Goal: Task Accomplishment & Management: Manage account settings

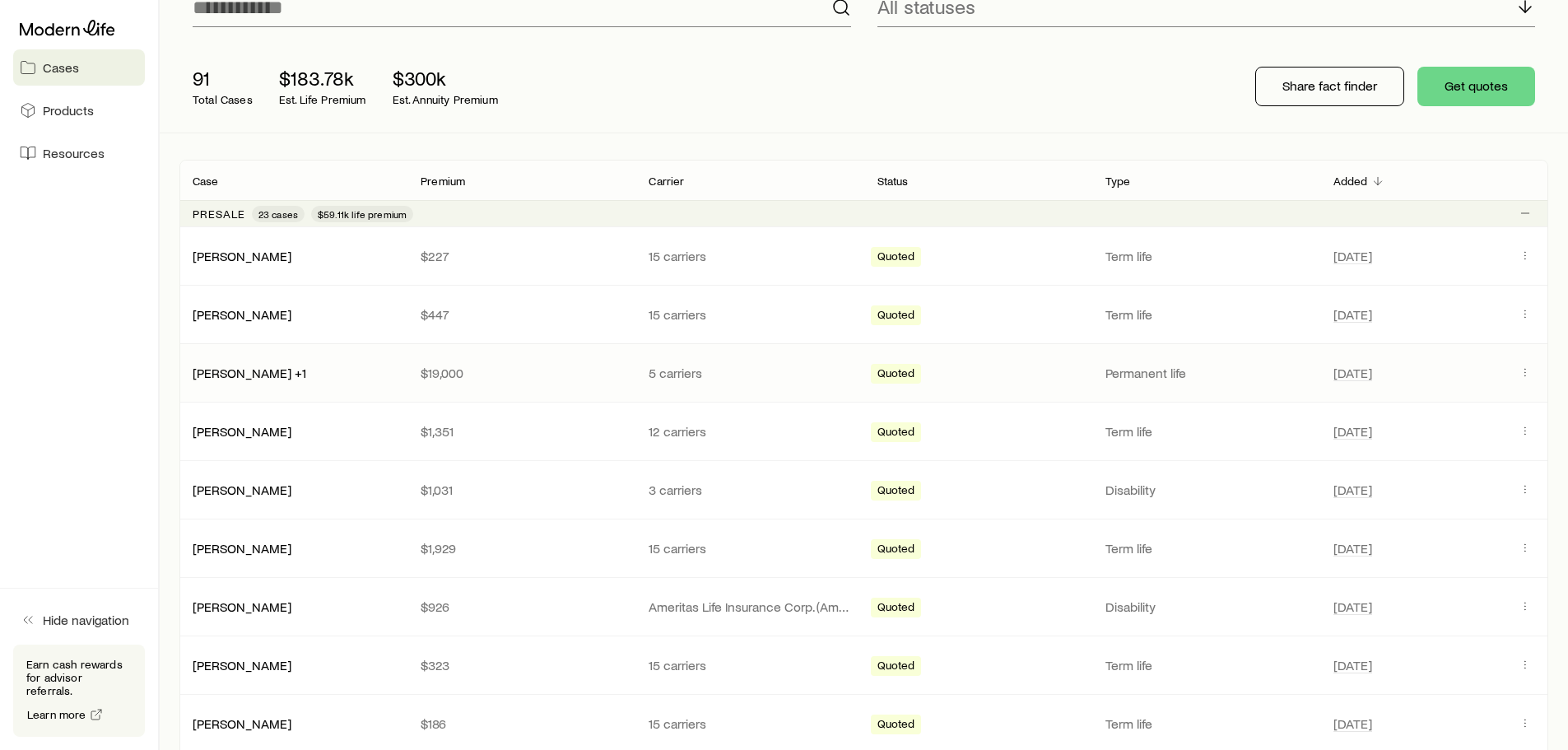
scroll to position [165, 0]
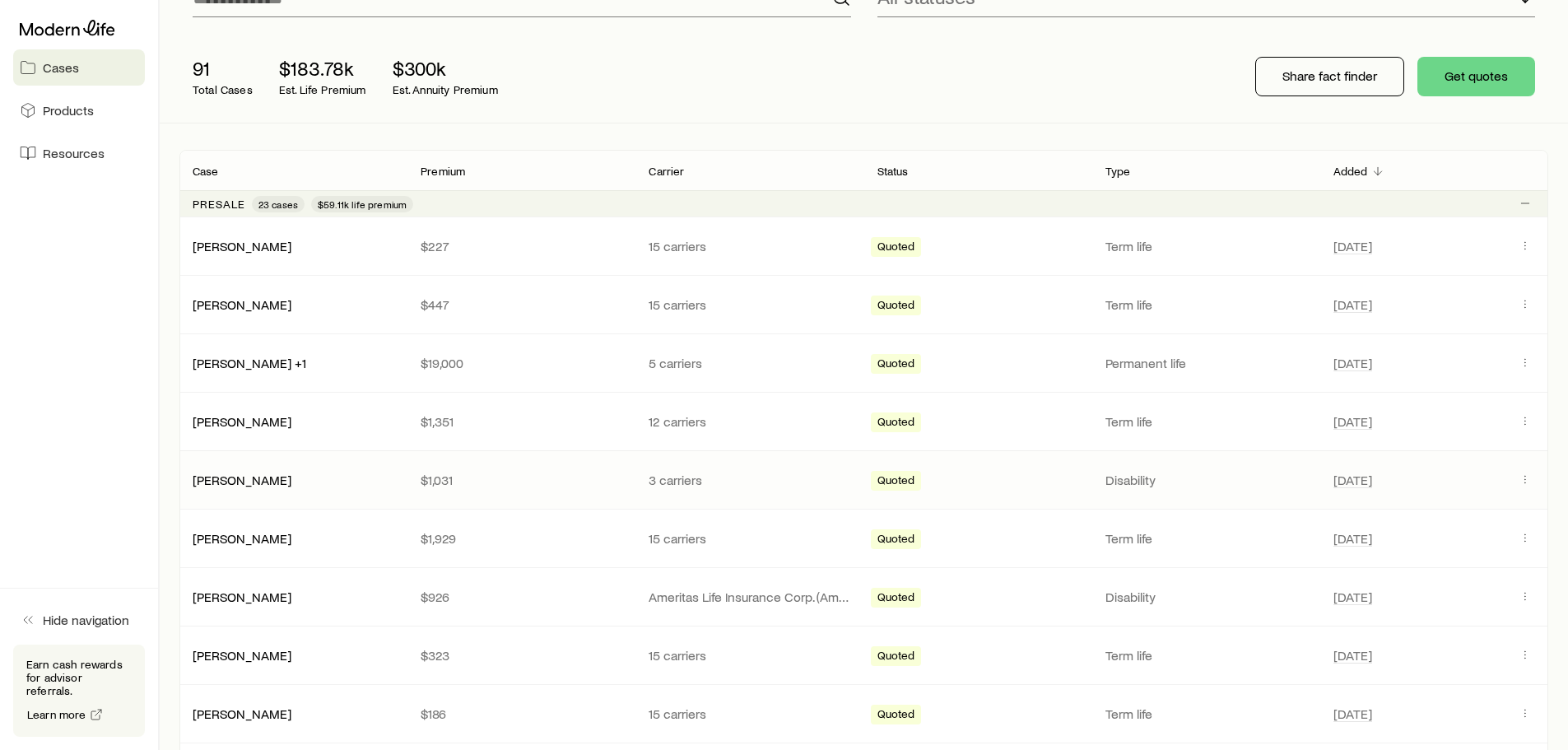
click at [546, 475] on p "$1,031" at bounding box center [521, 480] width 202 height 17
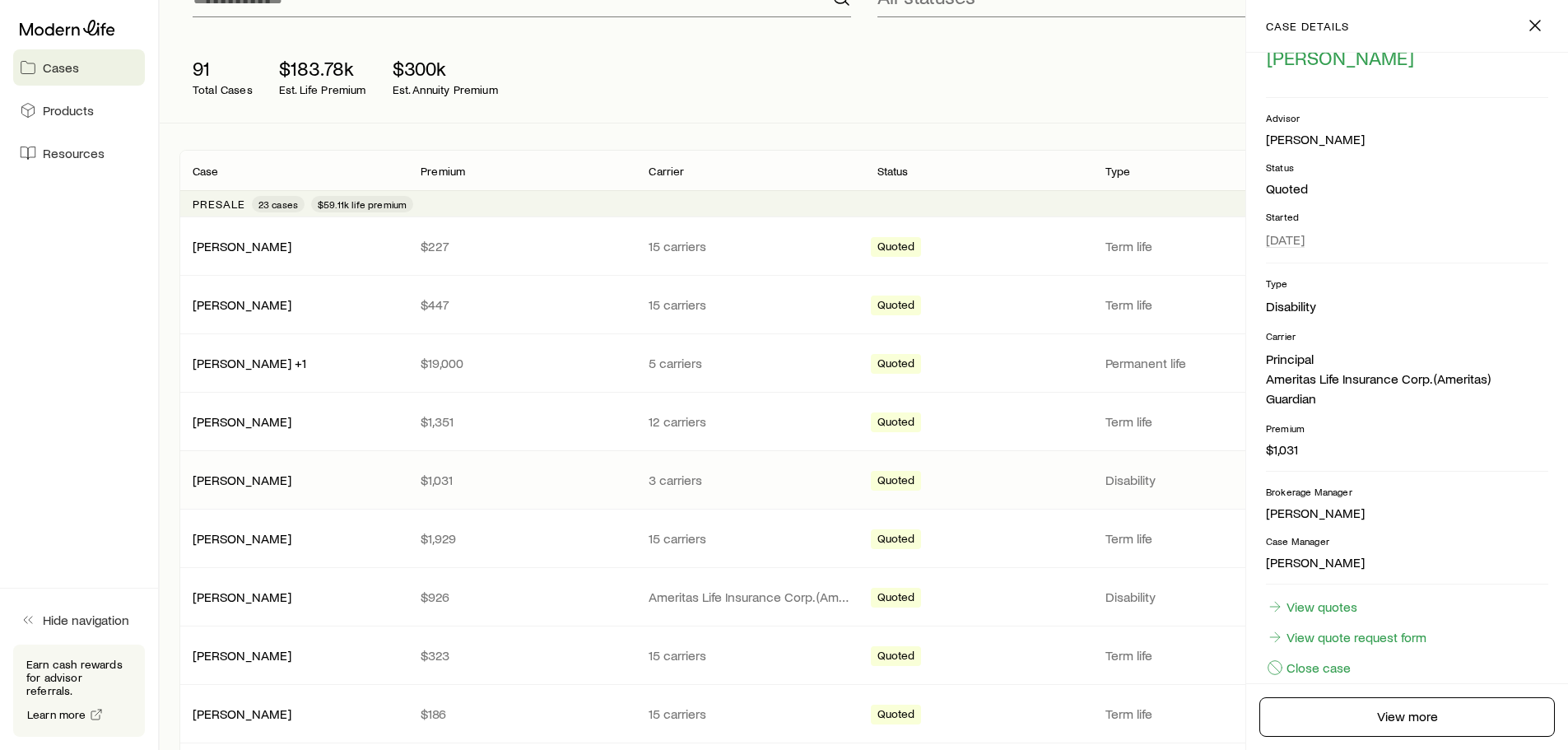
scroll to position [79, 0]
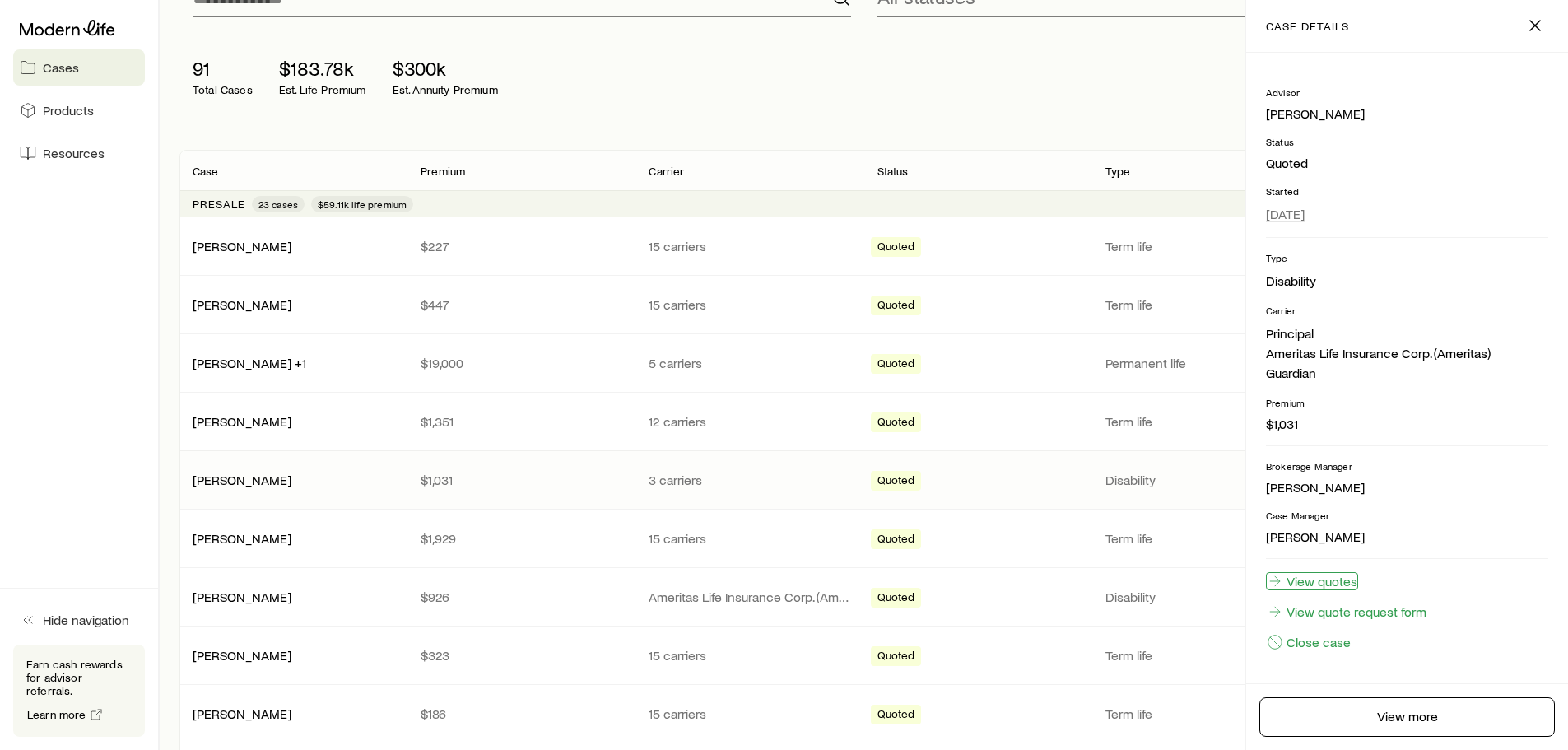
click at [1335, 585] on link "View quotes" at bounding box center [1312, 581] width 92 height 18
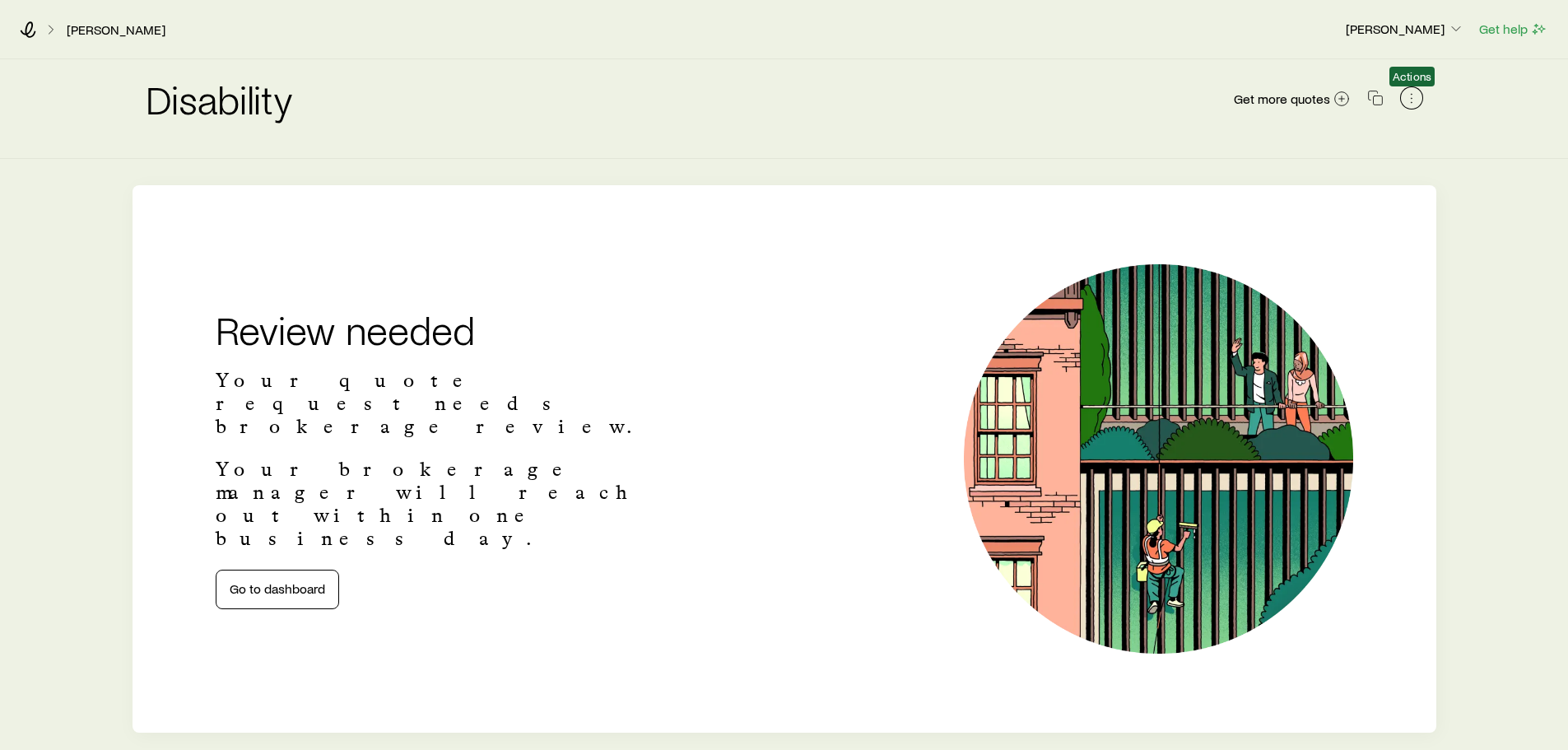
click at [1410, 99] on icon "button" at bounding box center [1411, 98] width 17 height 17
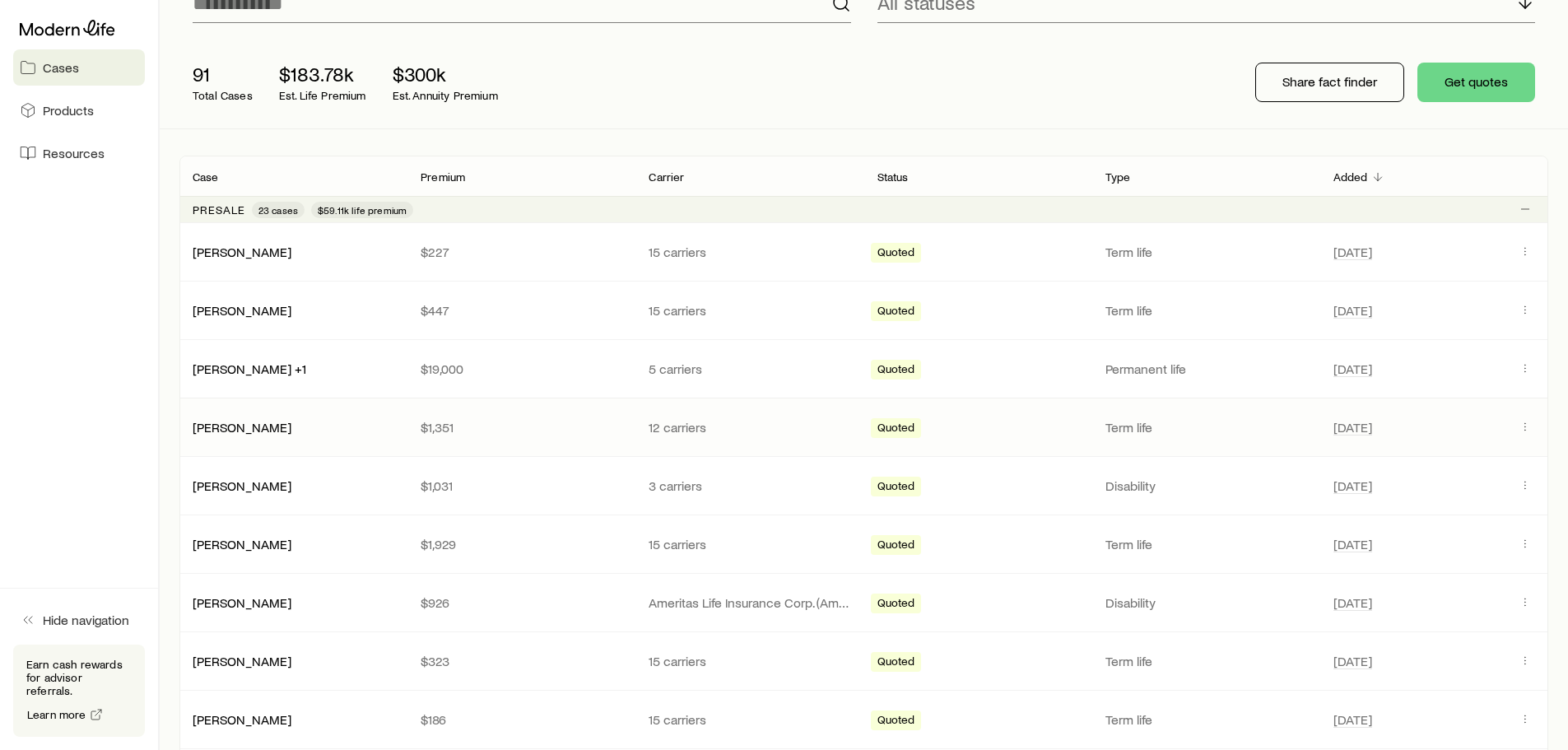
scroll to position [165, 0]
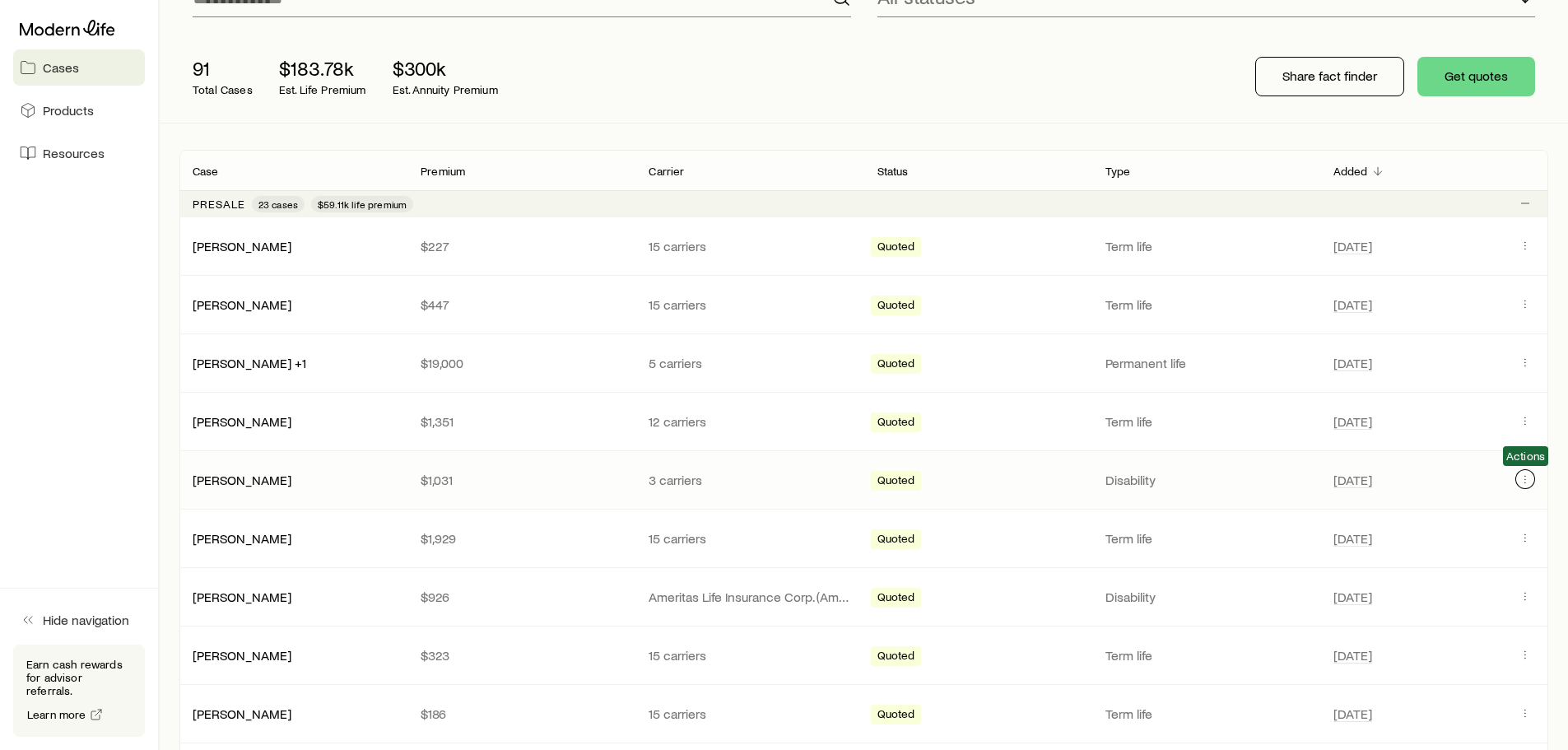
click at [1525, 482] on icon "Client cases" at bounding box center [1525, 479] width 13 height 13
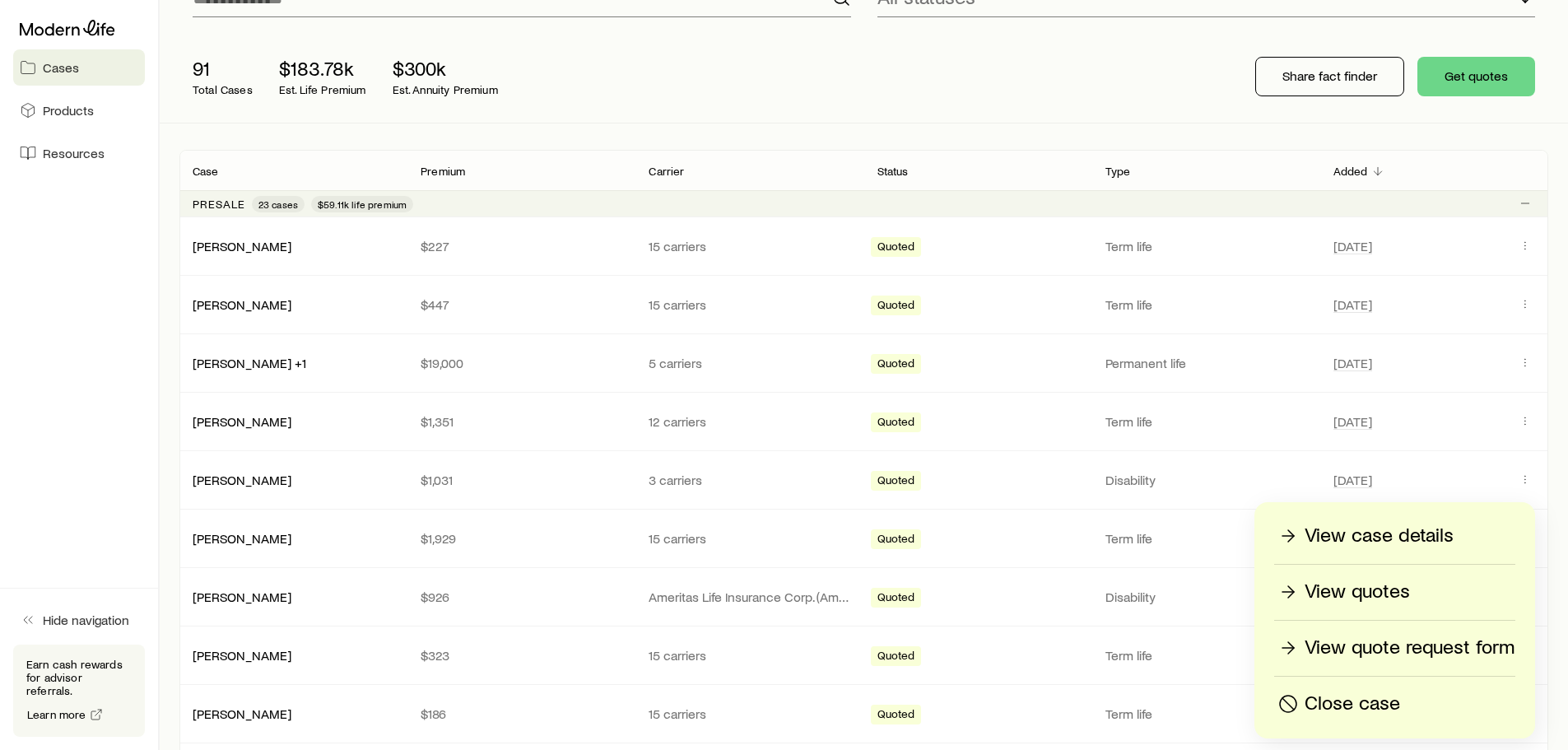
click at [1379, 530] on p "View case details" at bounding box center [1379, 536] width 149 height 26
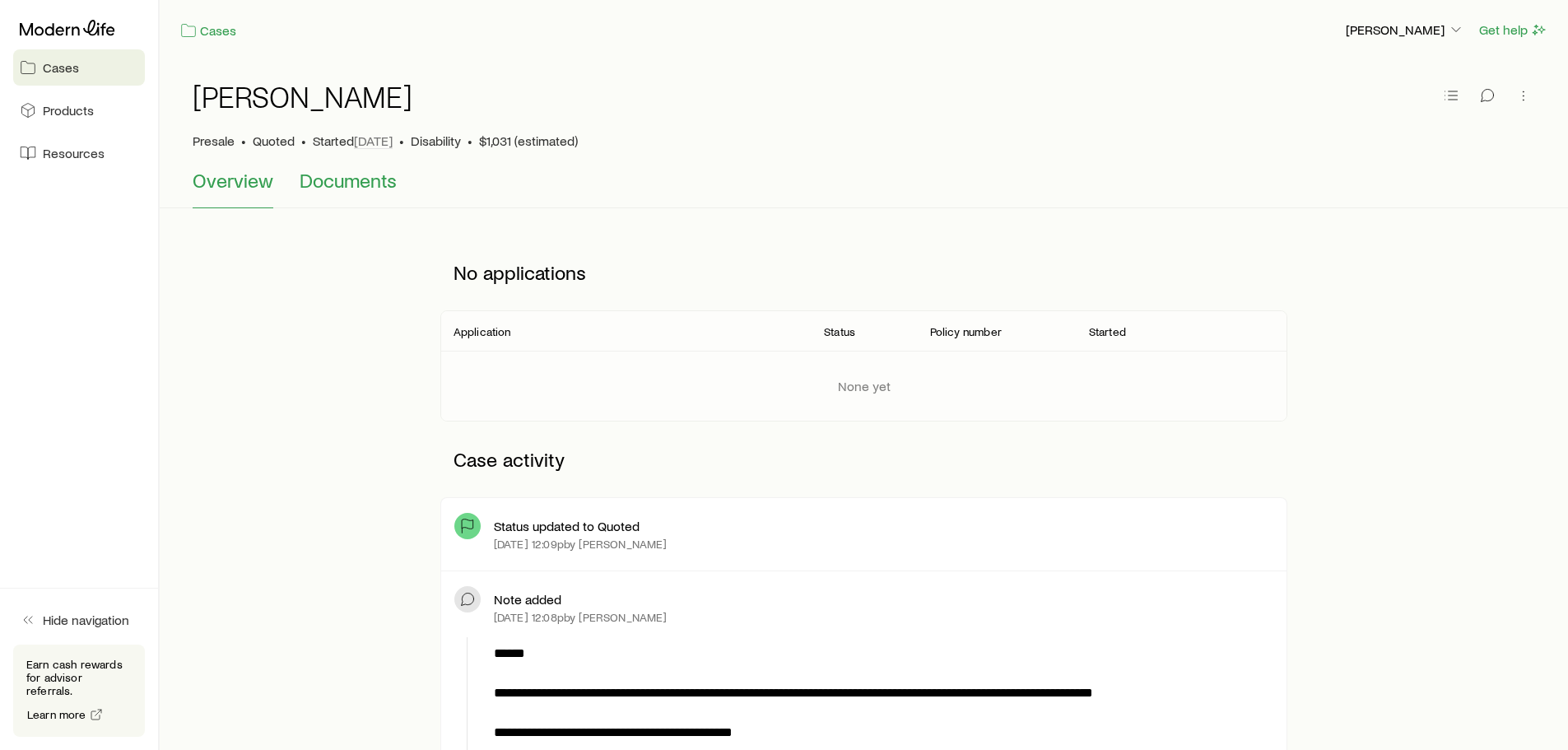
click at [344, 179] on span "Documents" at bounding box center [348, 180] width 97 height 23
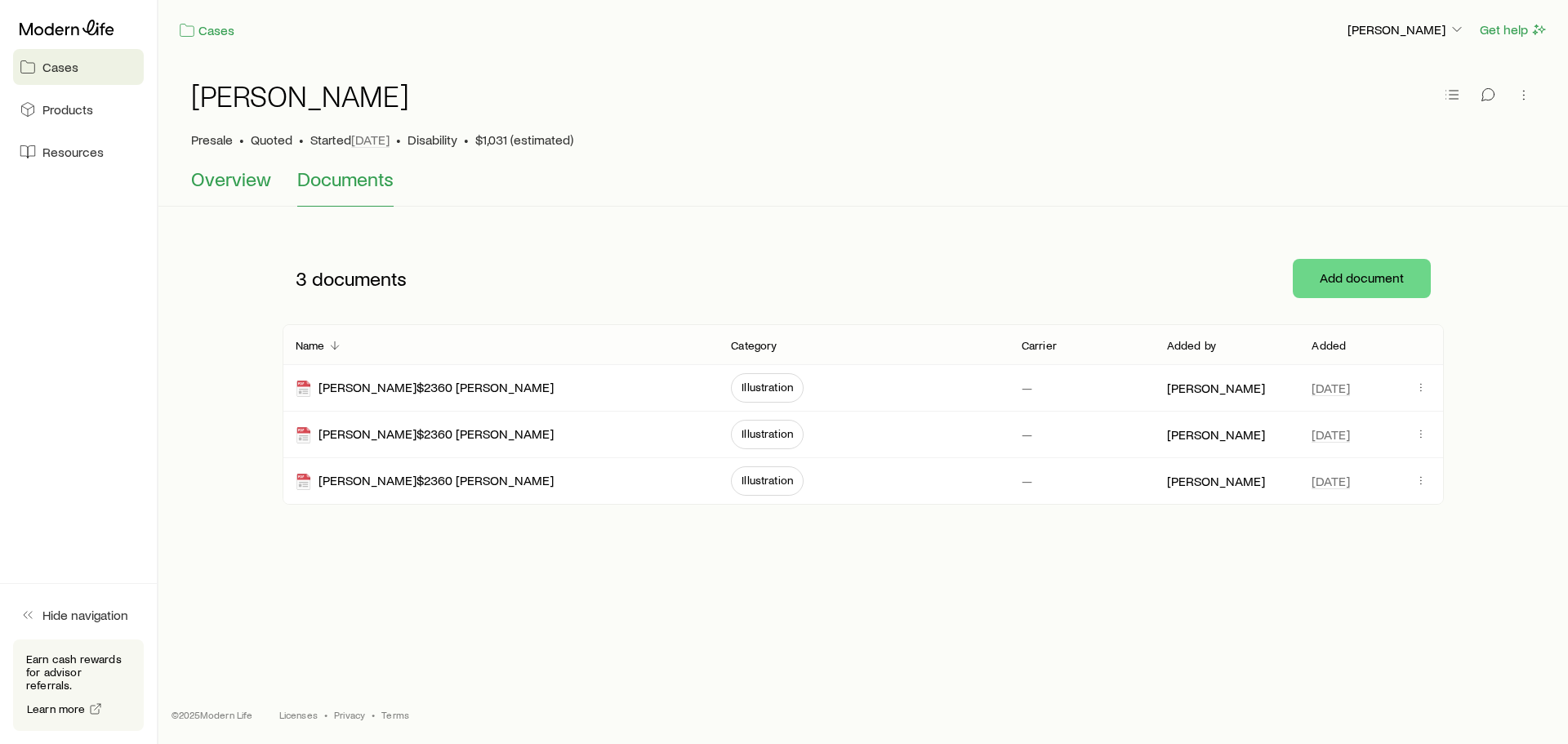
click at [224, 172] on span "Overview" at bounding box center [231, 179] width 80 height 23
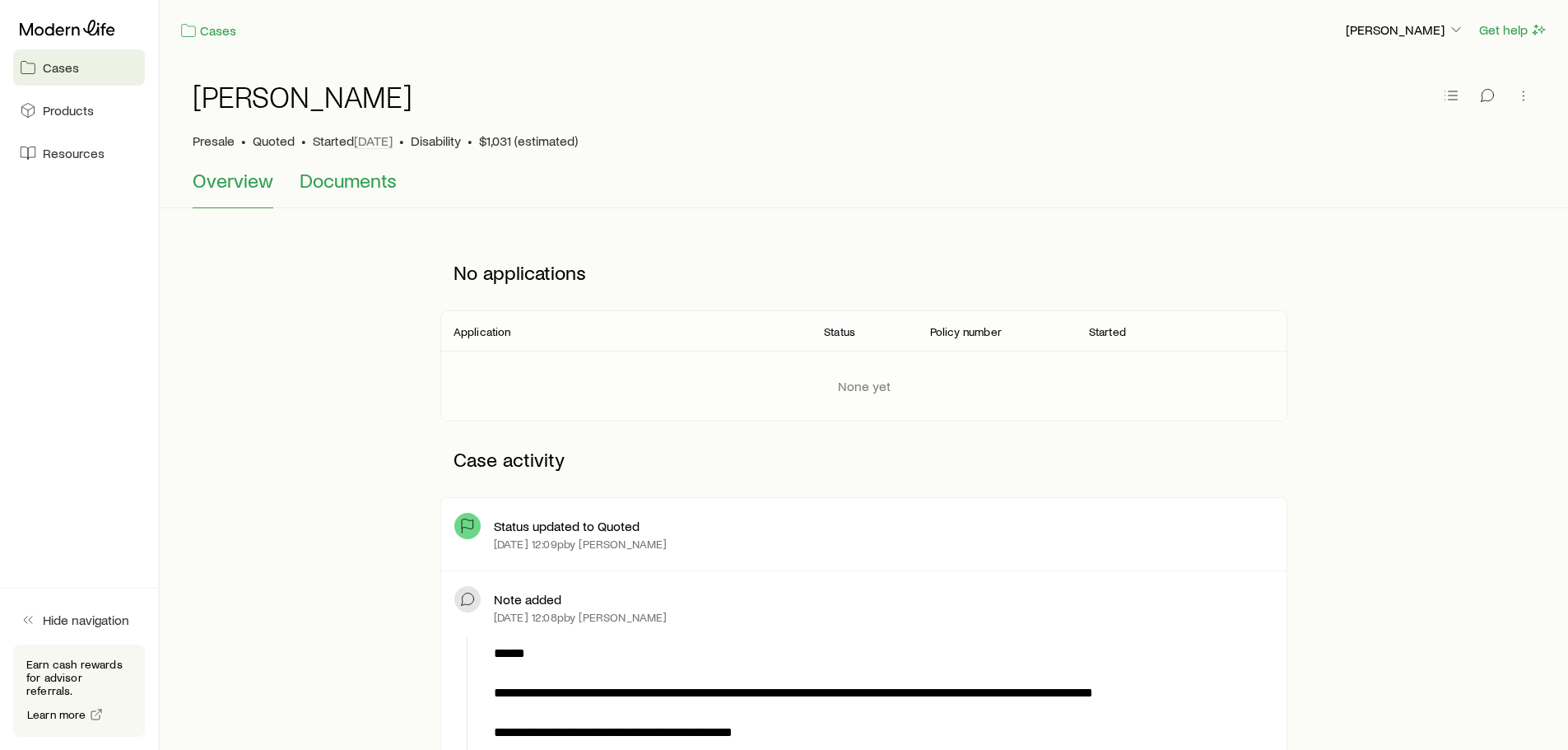
click at [376, 183] on span "Documents" at bounding box center [348, 180] width 97 height 23
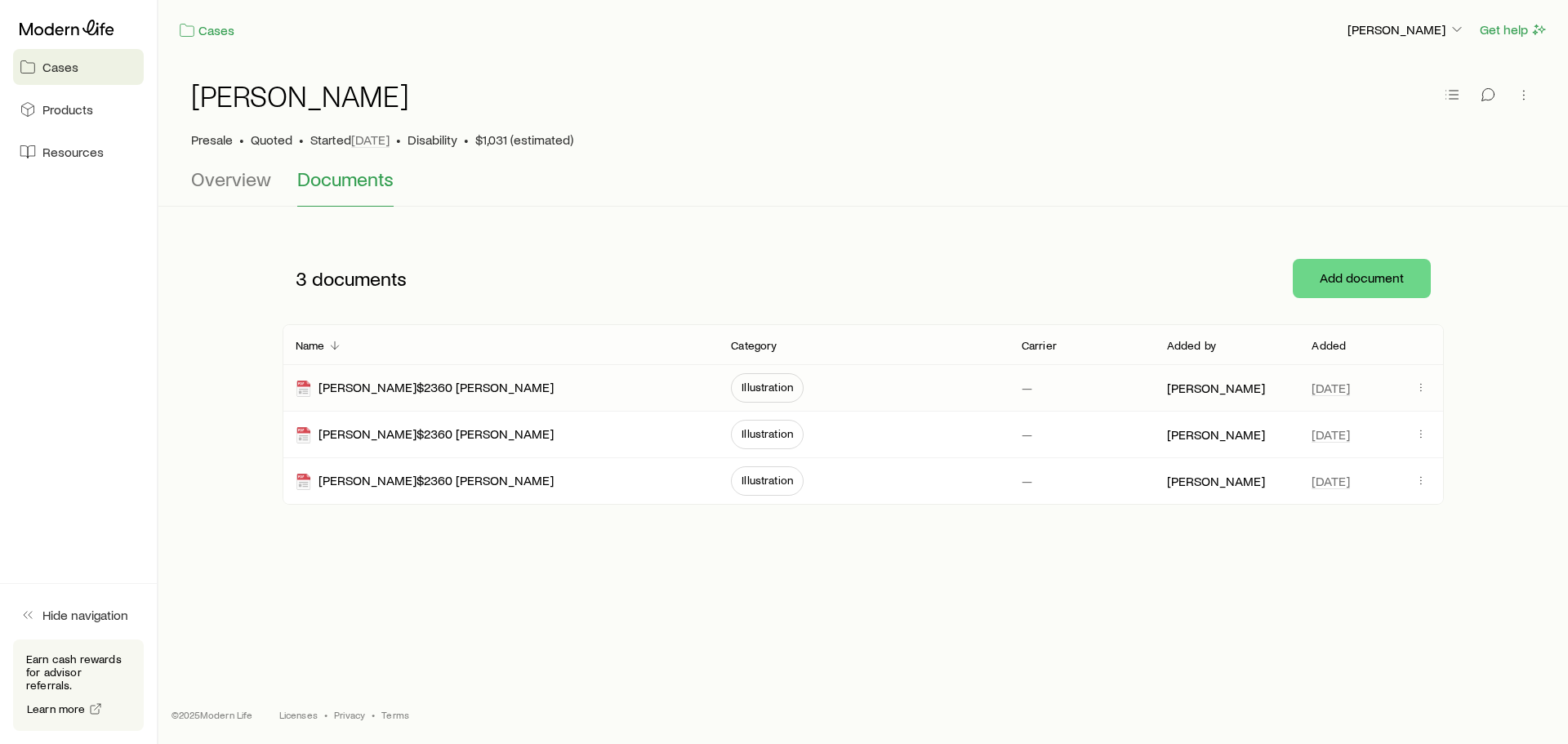
click at [667, 383] on div "[PERSON_NAME]$2360 [PERSON_NAME]" at bounding box center [500, 388] width 409 height 45
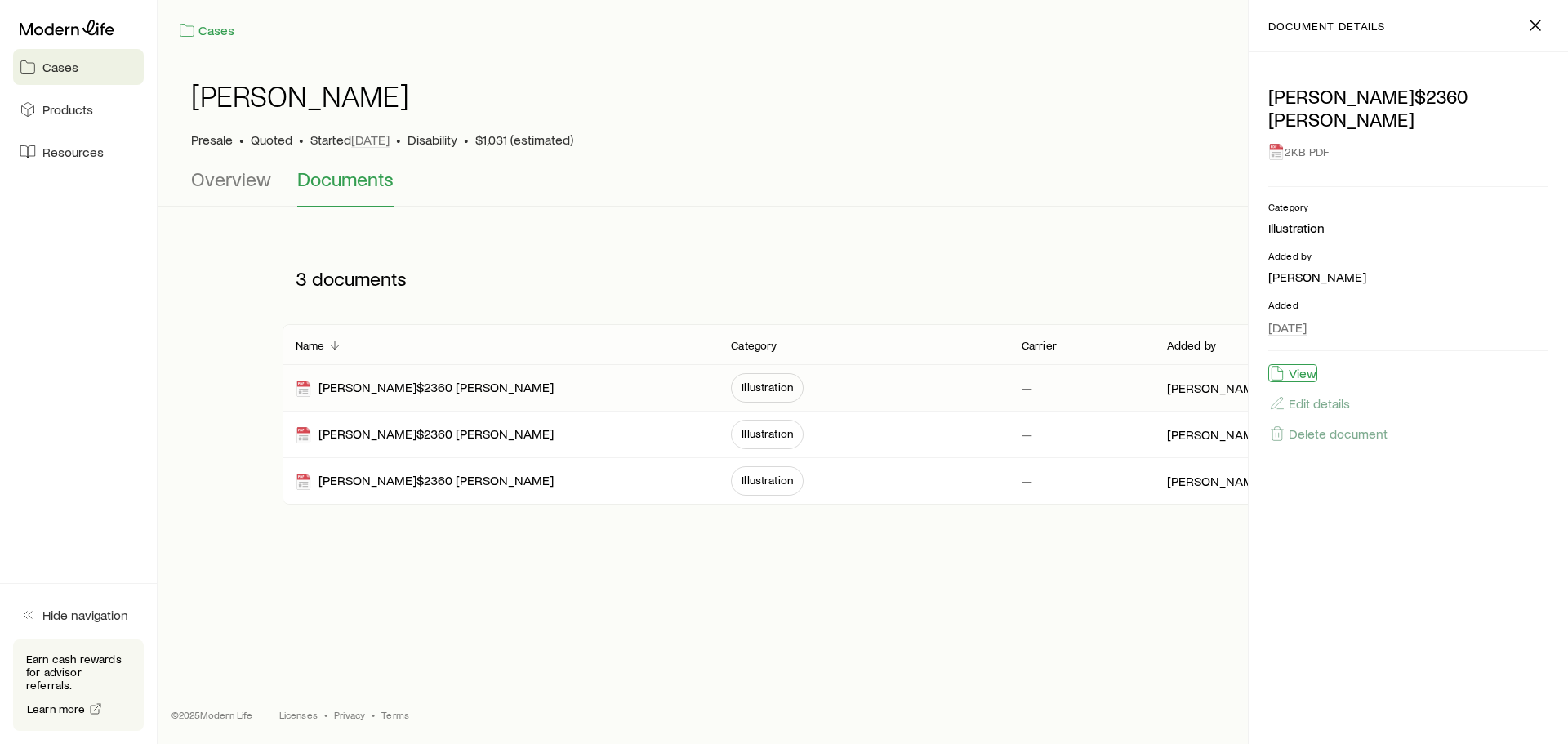
click at [1302, 374] on button "View" at bounding box center [1293, 373] width 49 height 18
